Goal: Transaction & Acquisition: Purchase product/service

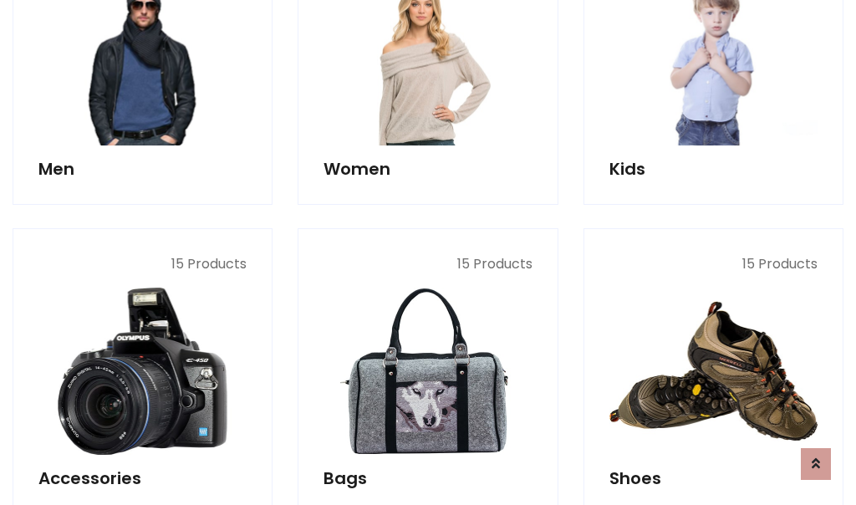
scroll to position [559, 0]
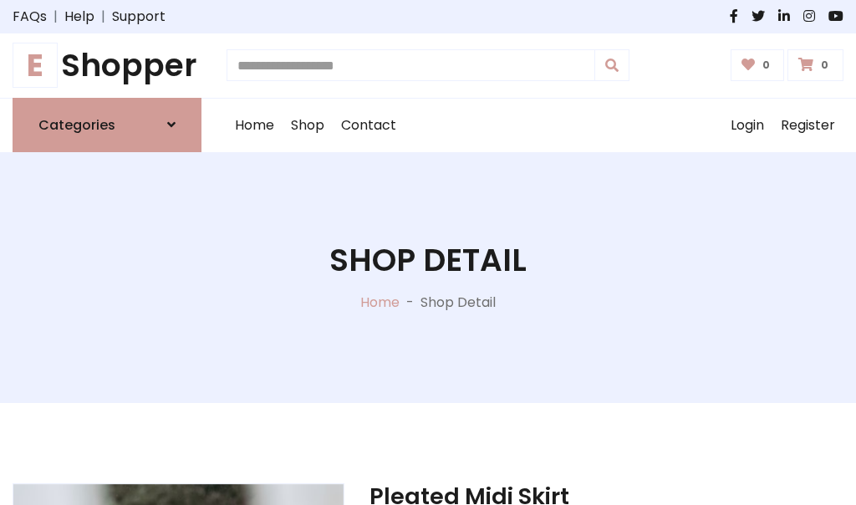
click at [107, 65] on h1 "E Shopper" at bounding box center [107, 66] width 189 height 38
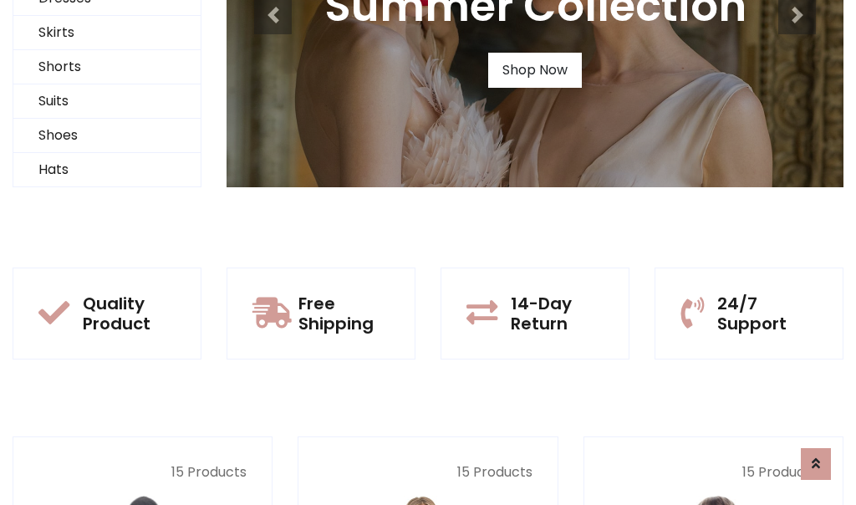
scroll to position [161, 0]
